Goal: Transaction & Acquisition: Purchase product/service

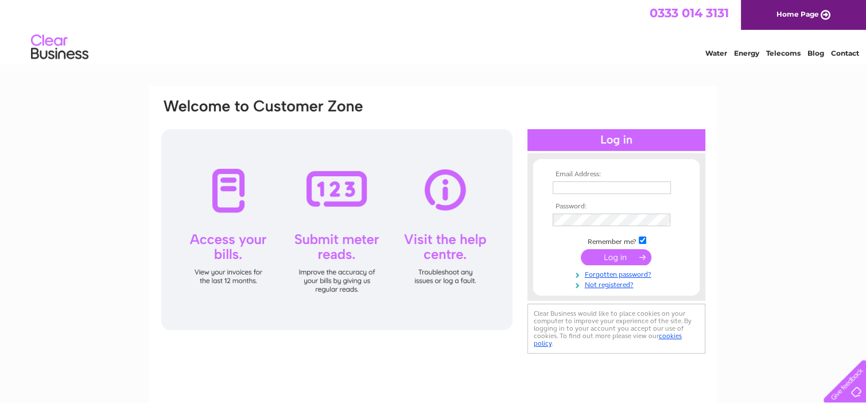
click at [606, 182] on input "text" at bounding box center [612, 187] width 118 height 13
type input "finance@scotfresh.com"
click at [613, 258] on input "submit" at bounding box center [616, 258] width 71 height 16
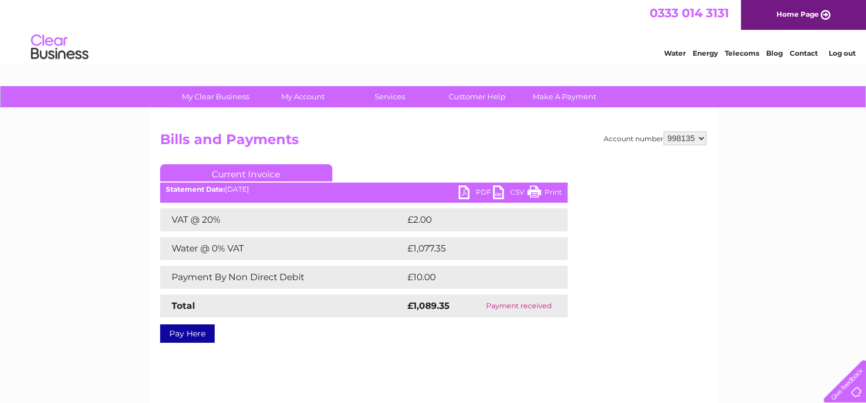
click at [700, 136] on select "998135" at bounding box center [684, 138] width 43 height 14
click at [663, 131] on select "998135" at bounding box center [684, 138] width 43 height 14
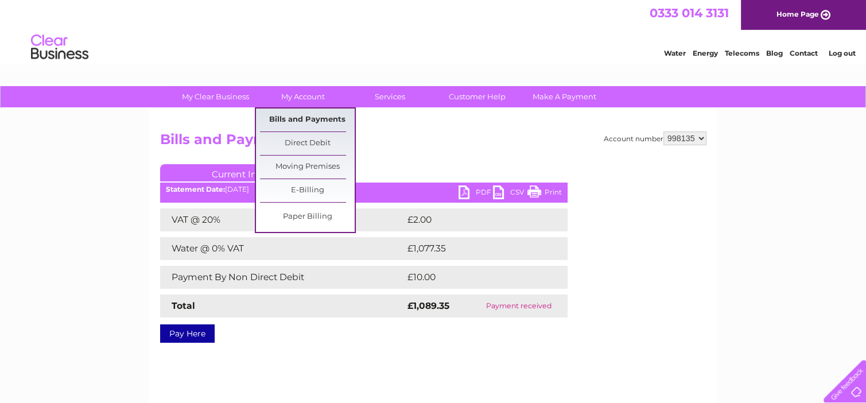
click at [300, 115] on link "Bills and Payments" at bounding box center [307, 119] width 95 height 23
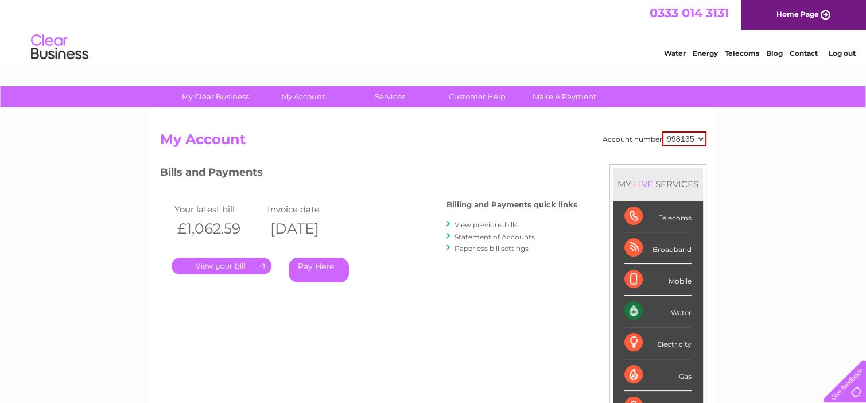
click at [217, 263] on link "." at bounding box center [222, 266] width 100 height 17
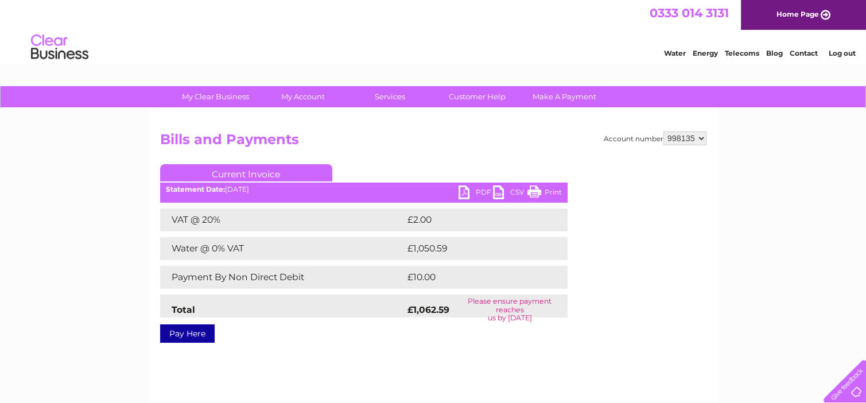
click at [192, 332] on link "Pay Here" at bounding box center [187, 333] width 55 height 18
click at [491, 189] on link "PDF" at bounding box center [475, 193] width 34 height 17
